Goal: Information Seeking & Learning: Find specific fact

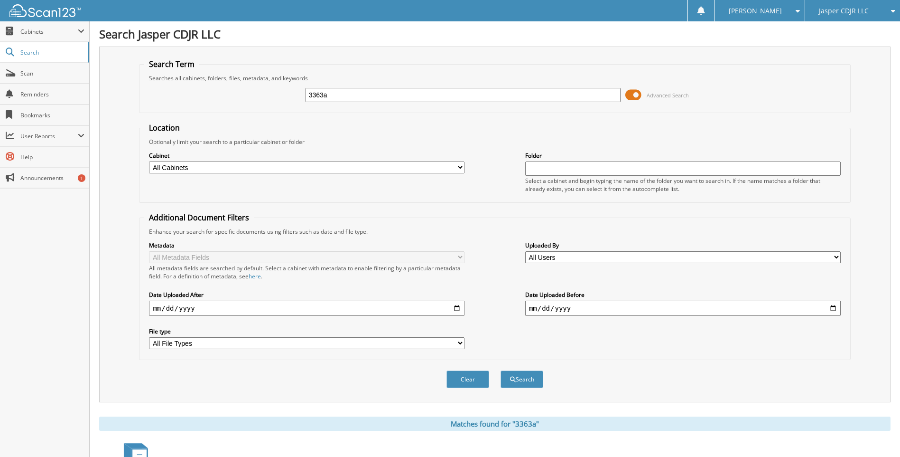
click at [818, 10] on div "Jasper CDJR LLC" at bounding box center [852, 10] width 85 height 21
click at [843, 35] on link "Open Roads Complete RV Service LLC" at bounding box center [852, 34] width 95 height 26
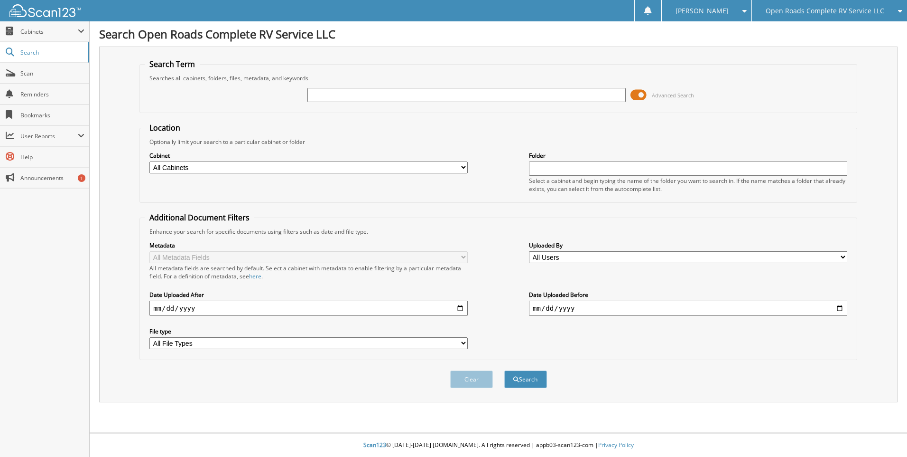
click at [337, 95] on input "text" at bounding box center [467, 95] width 318 height 14
type input "71932"
click at [504, 370] on button "Search" at bounding box center [525, 379] width 43 height 18
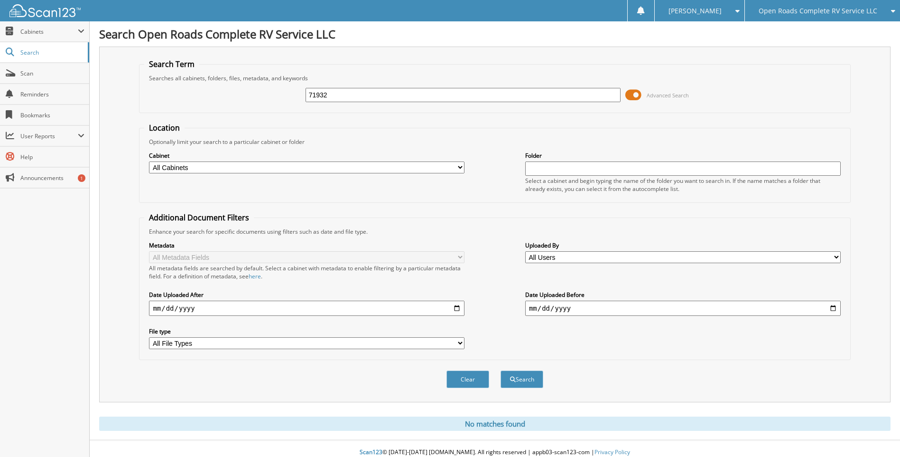
click at [238, 170] on select "All Cabinets ACCOUNTS PAYABLE DEAD DEALS INVENTORY NEW DEALS PARTS INVOICES PRO…" at bounding box center [307, 167] width 316 height 12
select select "22487"
click at [149, 161] on select "All Cabinets ACCOUNTS PAYABLE DEAD DEALS INVENTORY NEW DEALS PARTS INVOICES PRO…" at bounding box center [307, 167] width 316 height 12
click at [553, 165] on input "text" at bounding box center [683, 168] width 316 height 14
click at [26, 49] on span "Search" at bounding box center [51, 52] width 63 height 8
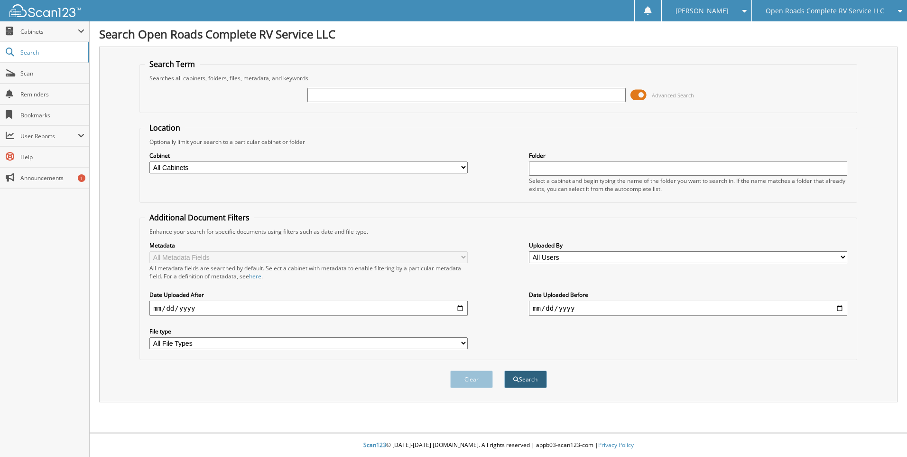
click at [536, 379] on button "Search" at bounding box center [525, 379] width 43 height 18
click at [320, 159] on label "Cabinet" at bounding box center [308, 155] width 318 height 8
click at [220, 168] on select "All Cabinets ACCOUNTS PAYABLE DEAD DEALS INVENTORY NEW DEALS PARTS INVOICES PRO…" at bounding box center [308, 167] width 318 height 12
select select "22487"
click at [149, 161] on select "All Cabinets ACCOUNTS PAYABLE DEAD DEALS INVENTORY NEW DEALS PARTS INVOICES PRO…" at bounding box center [308, 167] width 318 height 12
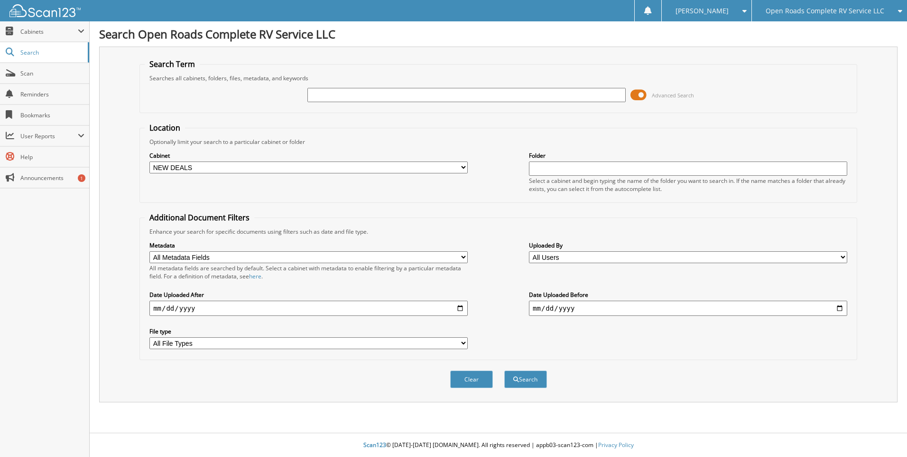
click at [565, 172] on input "text" at bounding box center [688, 168] width 318 height 14
type input "71932"
click at [504, 370] on button "Search" at bounding box center [525, 379] width 43 height 18
click at [602, 98] on input "text" at bounding box center [467, 95] width 318 height 14
click at [334, 90] on input "text" at bounding box center [467, 95] width 318 height 14
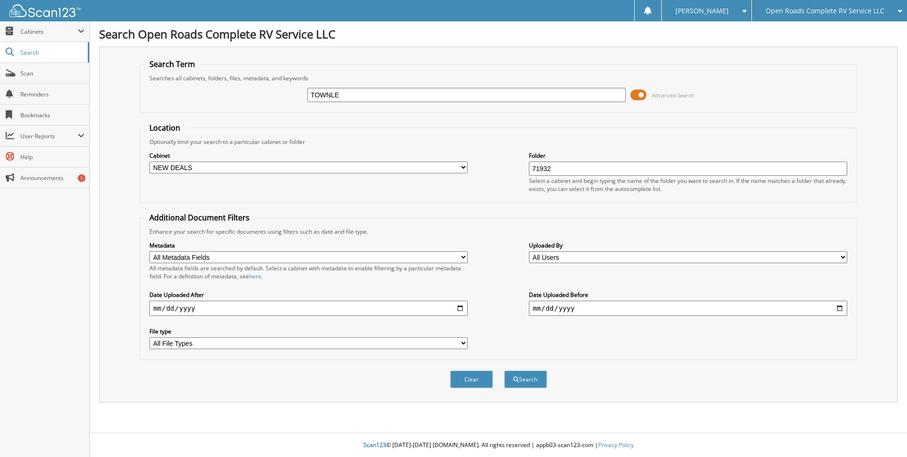
type input "TOWNLEY"
drag, startPoint x: 555, startPoint y: 160, endPoint x: 405, endPoint y: 186, distance: 152.5
click at [405, 186] on div "Cabinet All Cabinets ACCOUNTS PAYABLE DEAD DEALS INVENTORY NEW DEALS PARTS INVO…" at bounding box center [499, 172] width 708 height 52
click at [529, 373] on button "Search" at bounding box center [525, 379] width 43 height 18
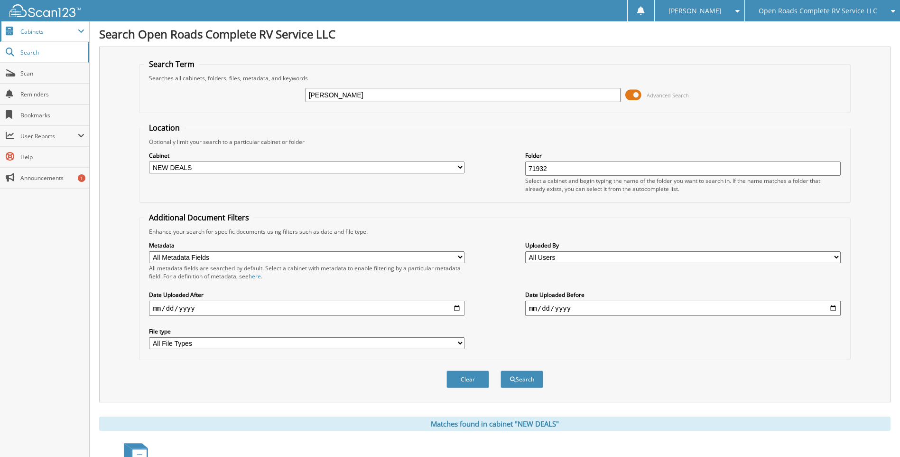
click at [47, 30] on span "Cabinets" at bounding box center [48, 32] width 57 height 8
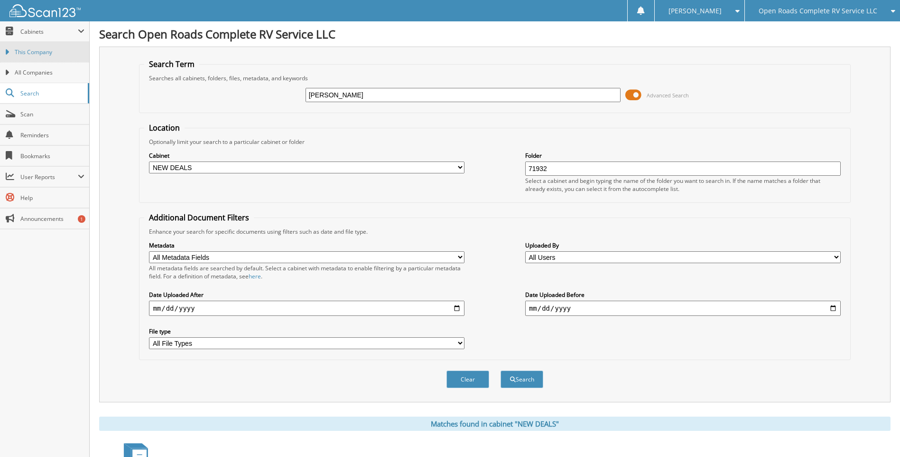
click at [25, 51] on span "This Company" at bounding box center [50, 52] width 70 height 9
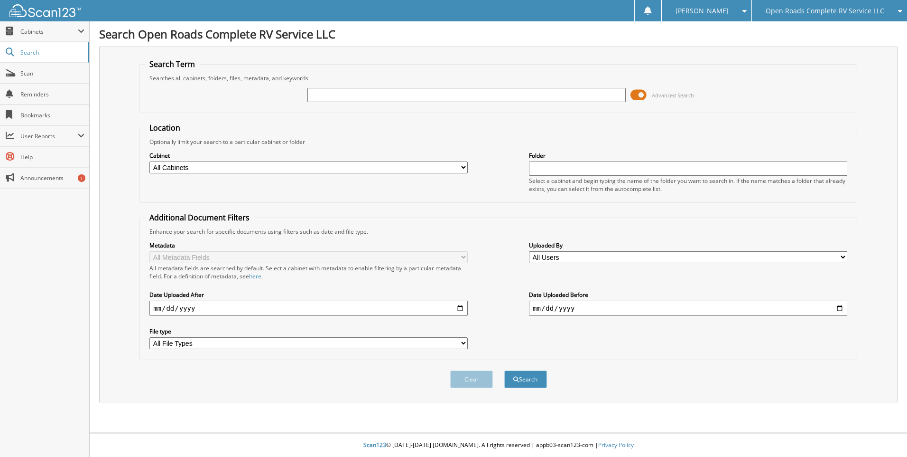
click at [393, 92] on input "text" at bounding box center [467, 95] width 318 height 14
type input "J6017"
click at [504, 370] on button "Search" at bounding box center [525, 379] width 43 height 18
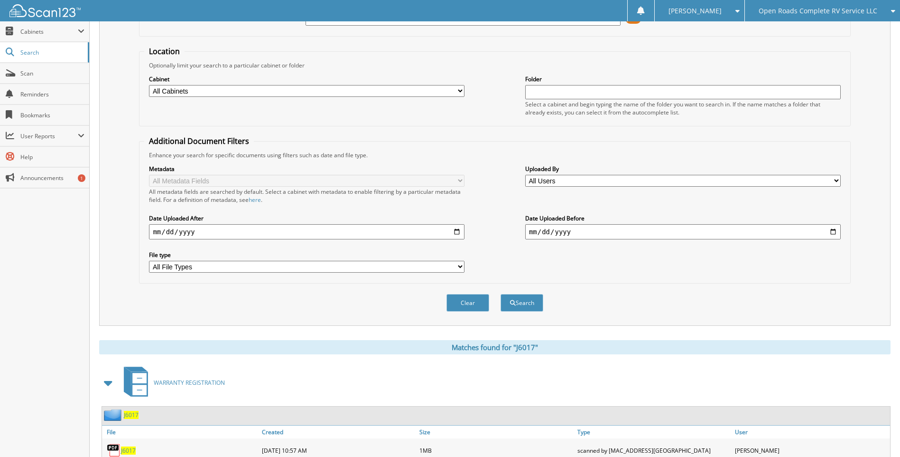
scroll to position [237, 0]
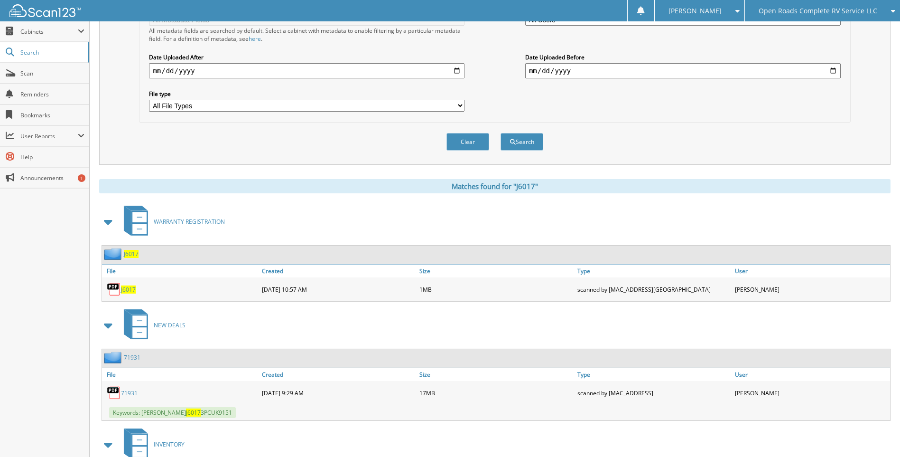
click at [106, 225] on span at bounding box center [108, 221] width 13 height 17
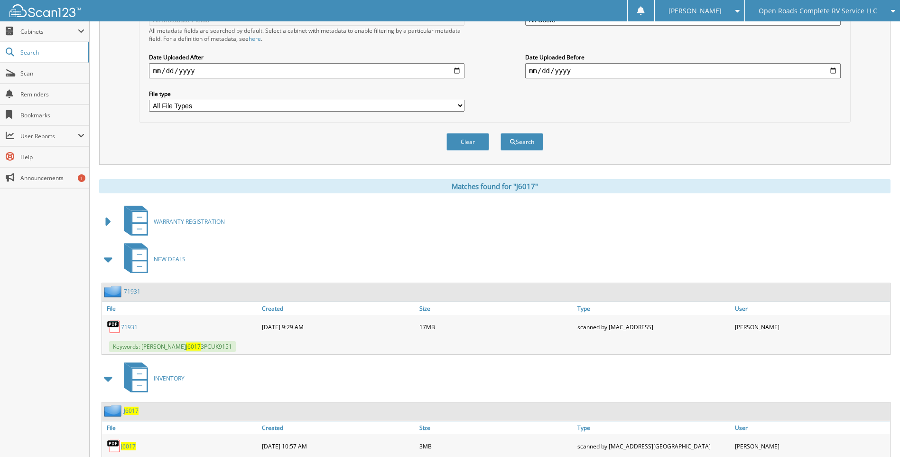
click at [126, 327] on link "71931" at bounding box center [129, 327] width 17 height 8
